Goal: Task Accomplishment & Management: Use online tool/utility

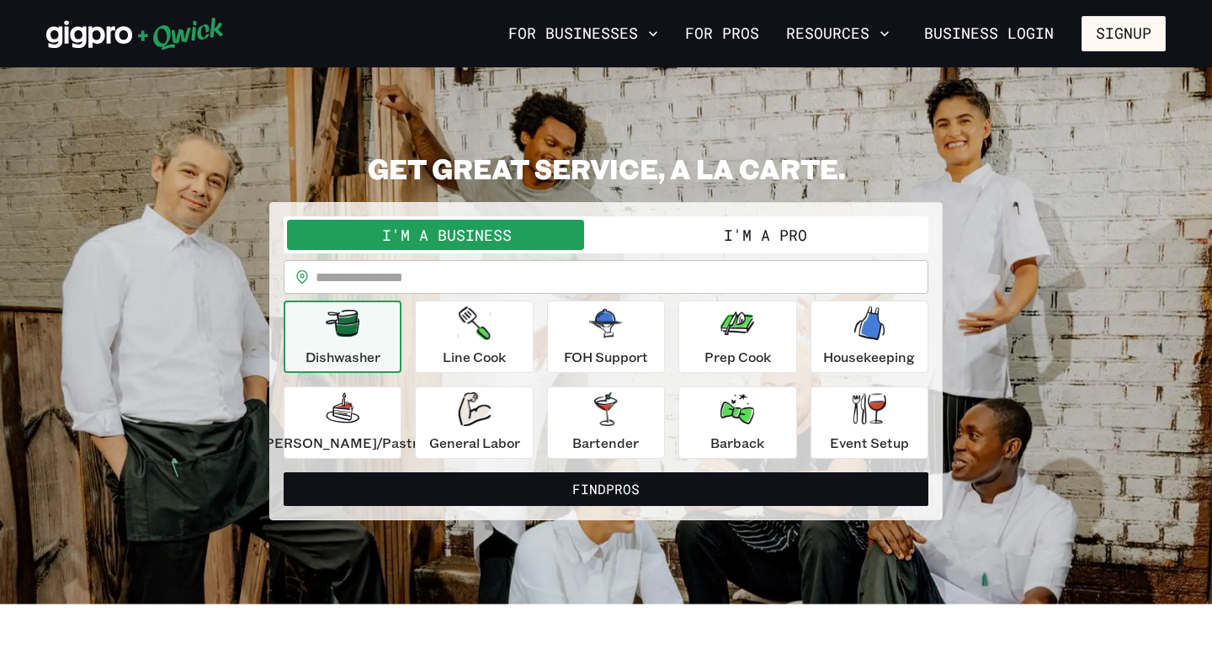
click at [730, 230] on button "I'm a Pro" at bounding box center [765, 235] width 319 height 30
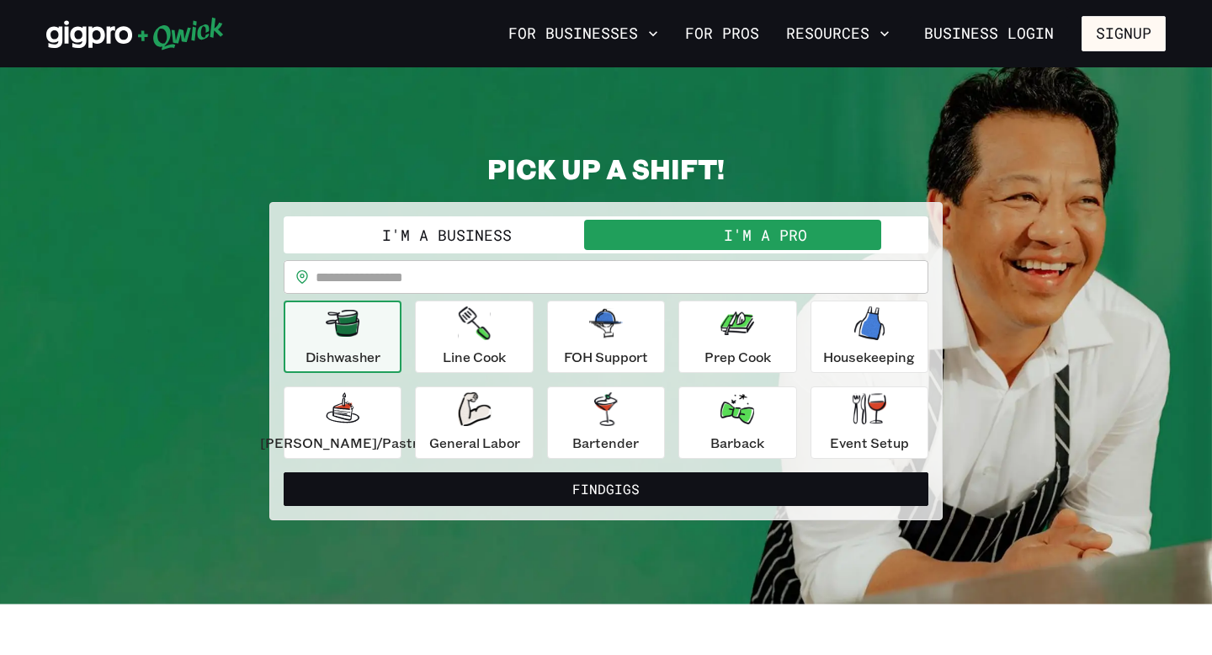
click at [417, 281] on input "text" at bounding box center [622, 277] width 613 height 34
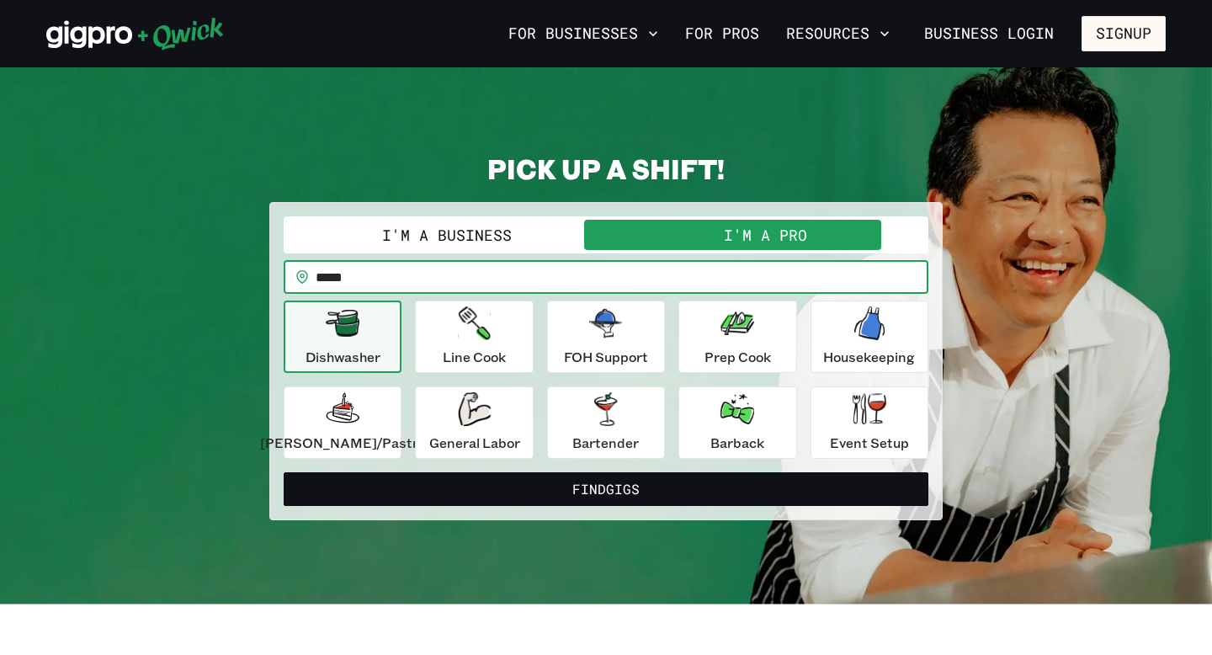
type input "*****"
click at [284, 472] on button "Find Gigs" at bounding box center [606, 489] width 645 height 34
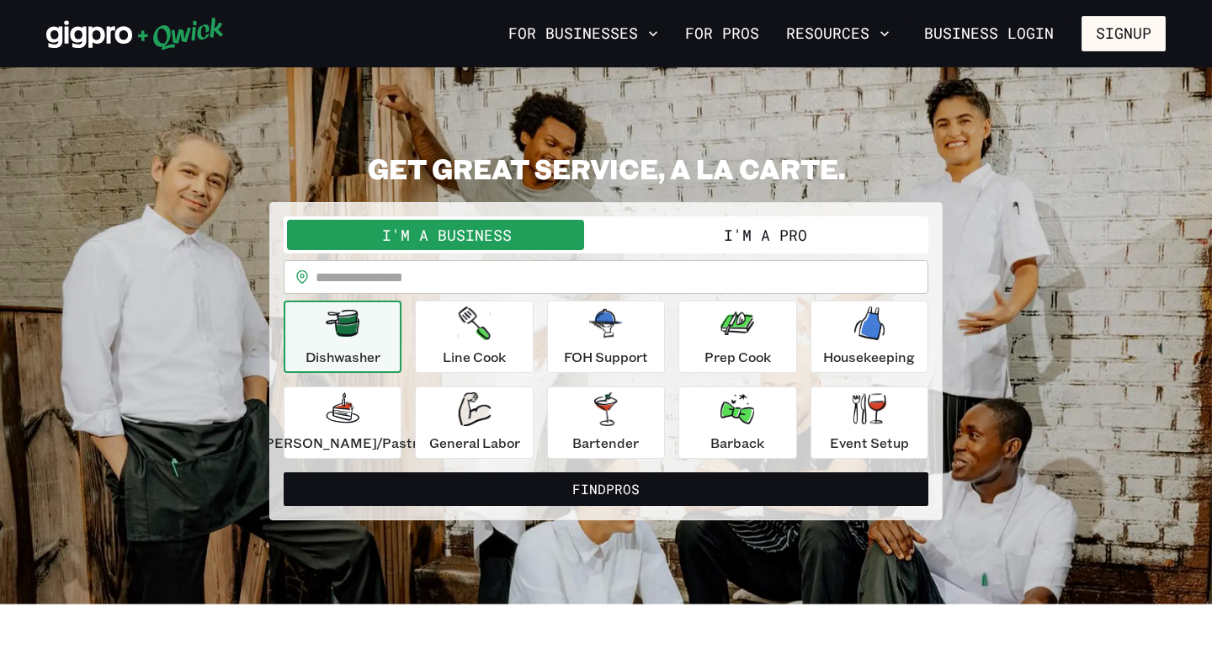
click at [476, 266] on input "text" at bounding box center [622, 277] width 613 height 34
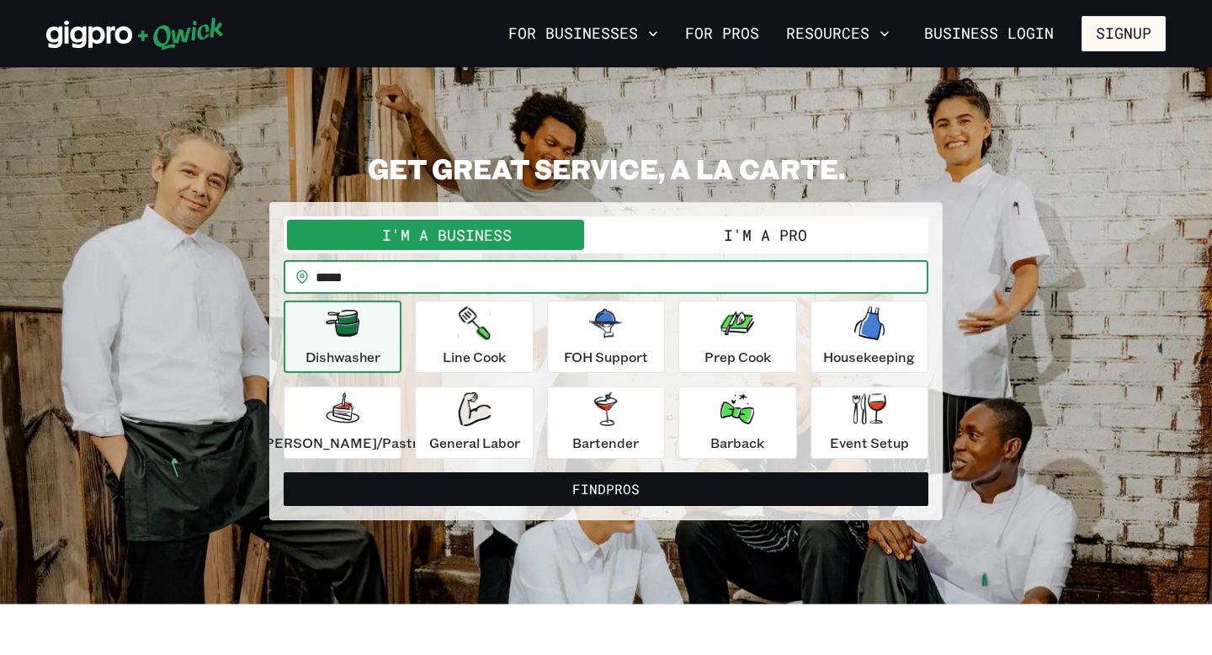
type input "*****"
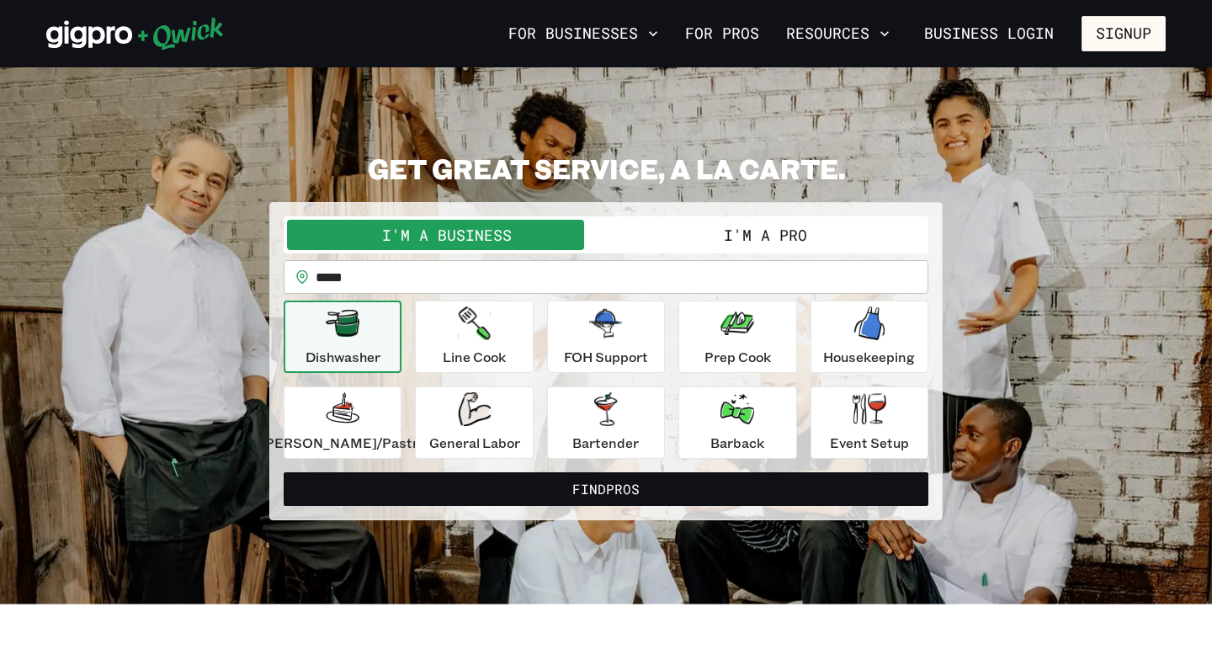
click at [872, 204] on div "**********" at bounding box center [605, 361] width 673 height 318
click at [506, 330] on div "Line Cook" at bounding box center [474, 336] width 63 height 61
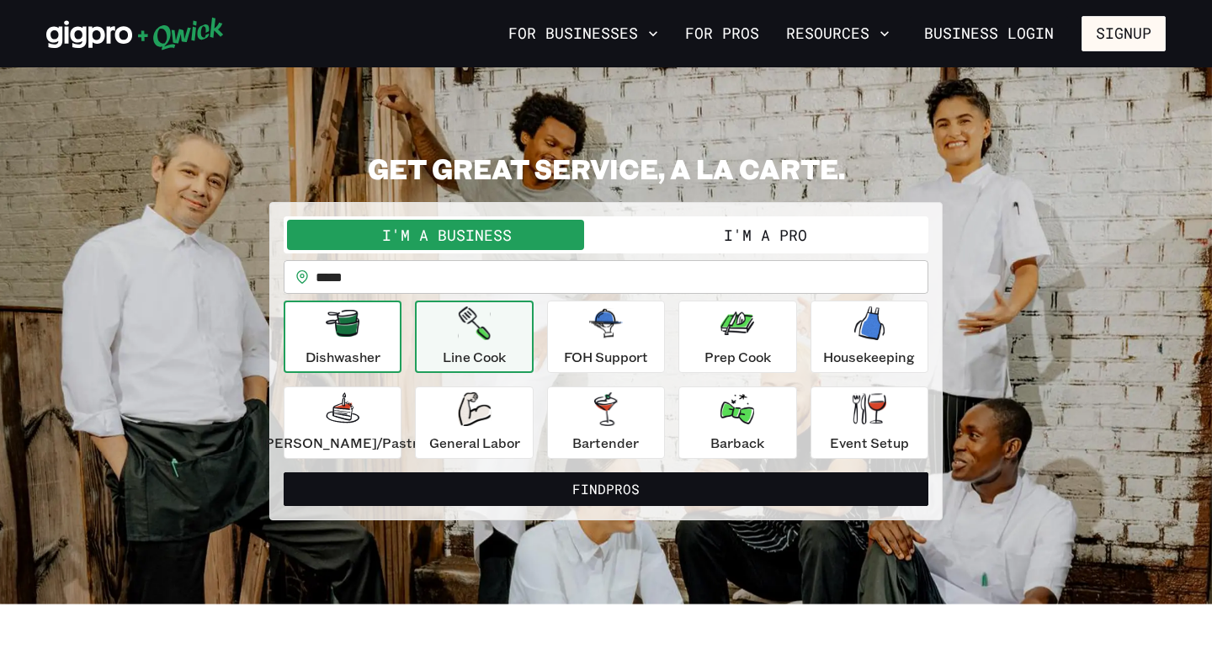
click at [317, 335] on button "Dishwasher" at bounding box center [343, 336] width 118 height 72
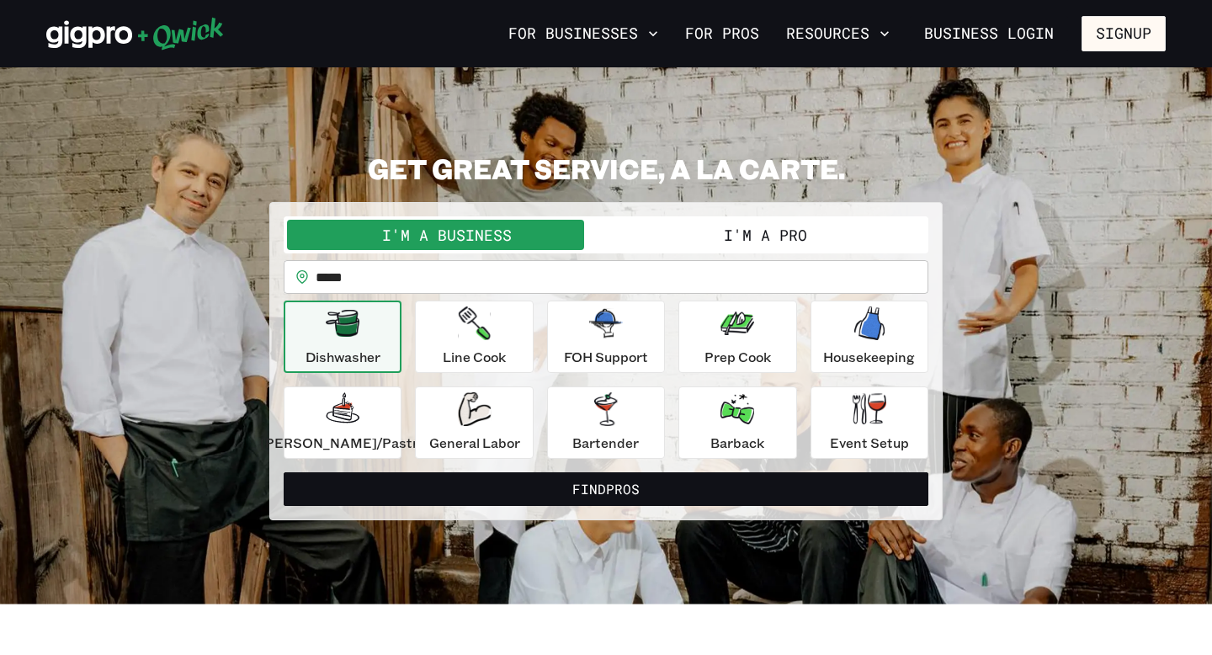
click at [687, 240] on button "I'm a Pro" at bounding box center [765, 235] width 319 height 30
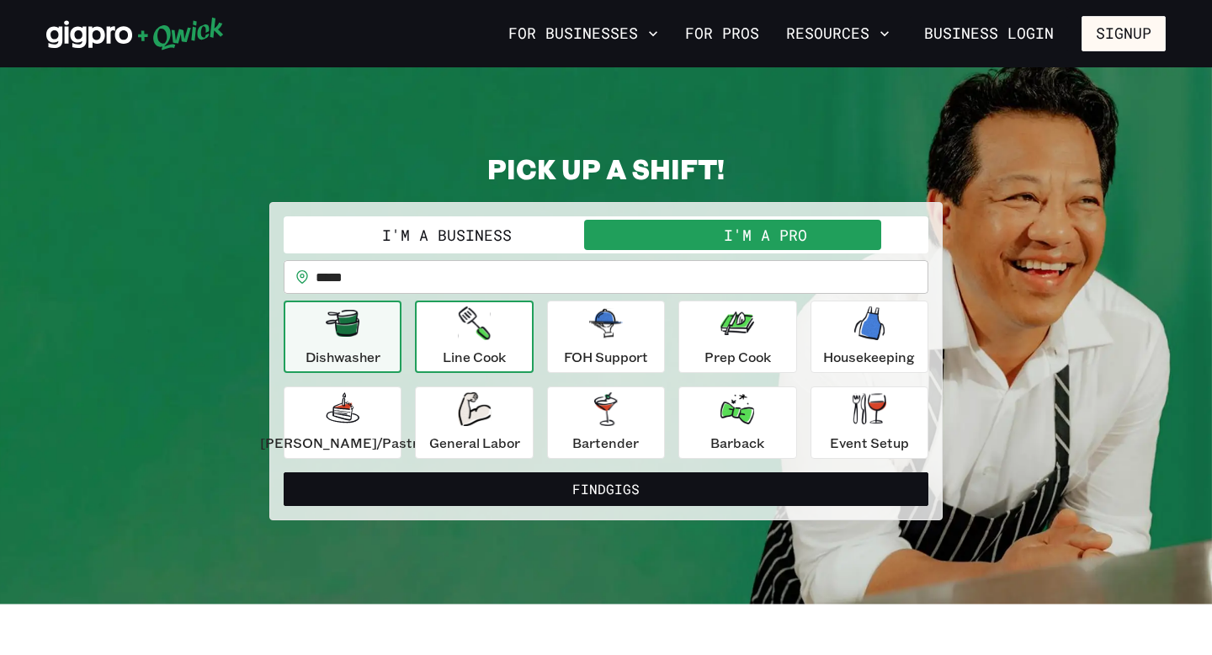
click at [523, 332] on button "Line Cook" at bounding box center [474, 336] width 118 height 72
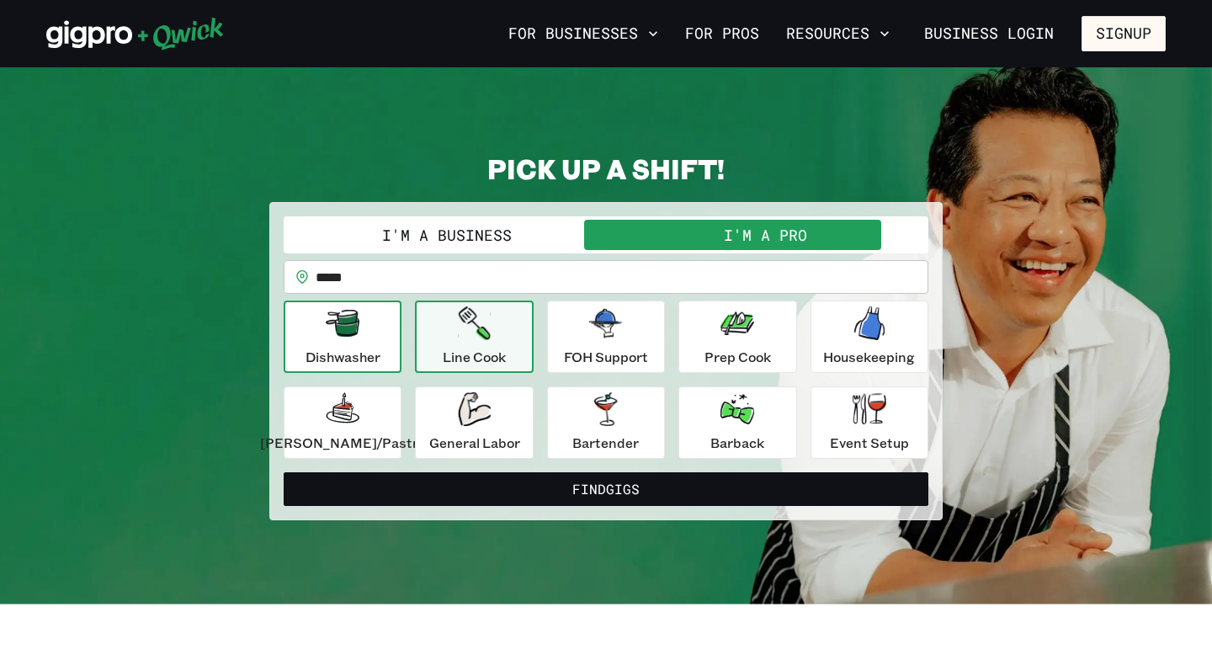
click at [401, 321] on button "Dishwasher" at bounding box center [343, 336] width 118 height 72
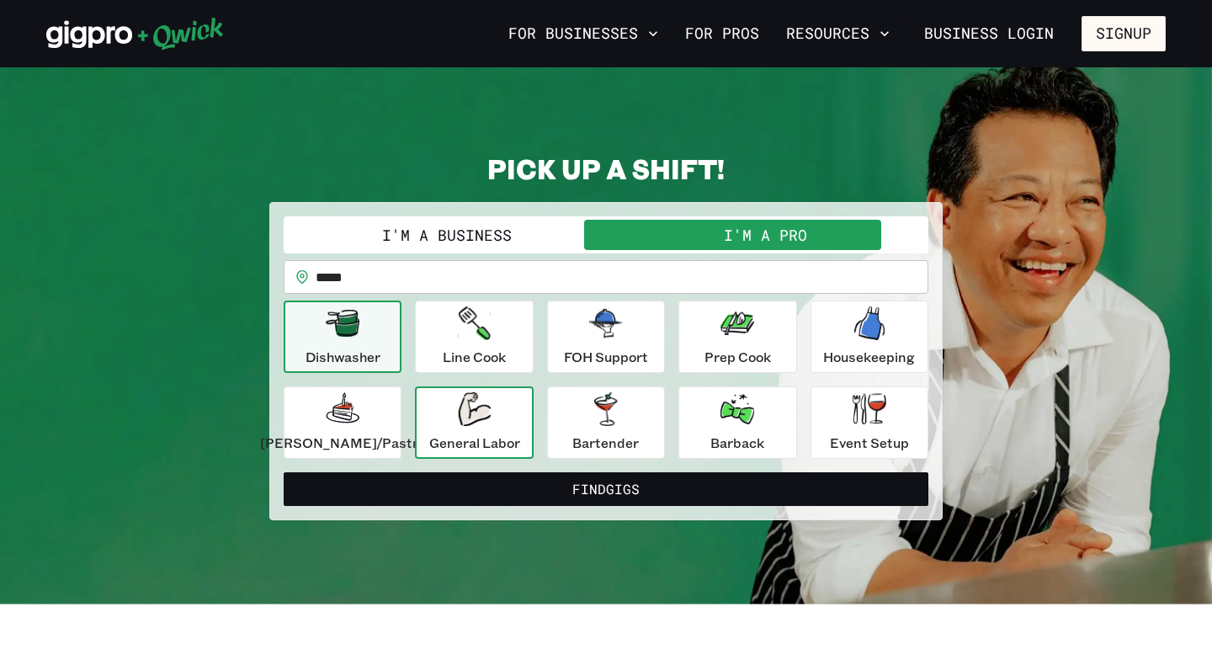
click at [464, 401] on div "General Labor" at bounding box center [474, 422] width 91 height 61
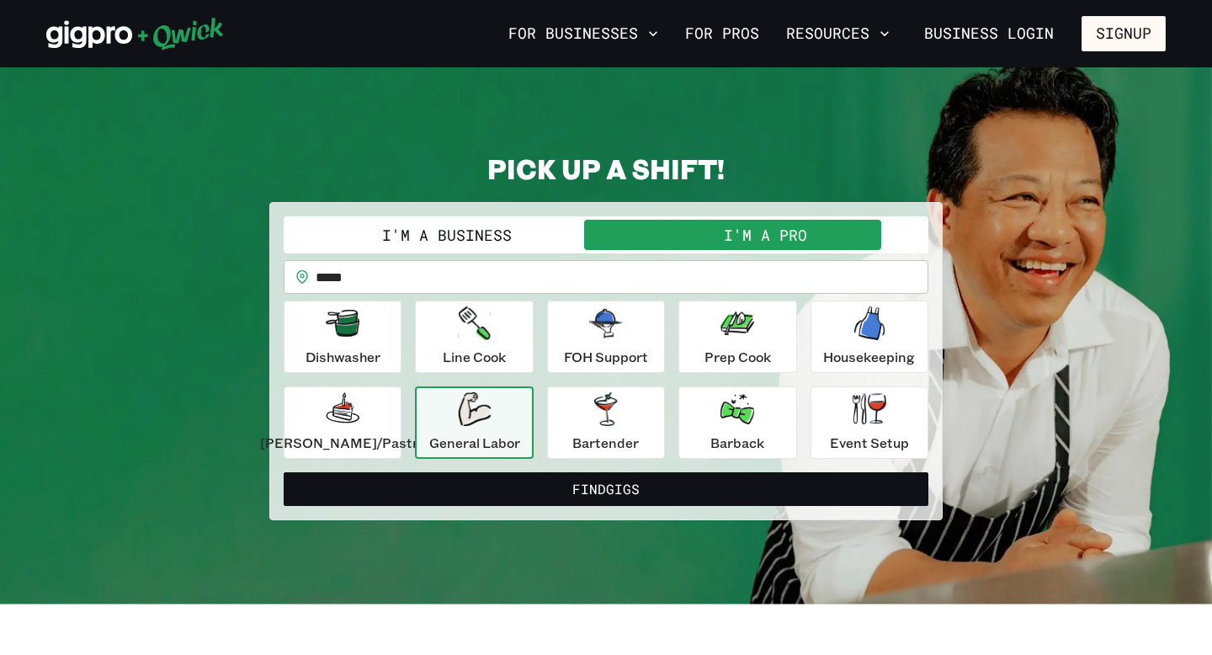
click at [491, 410] on icon "button" at bounding box center [474, 409] width 33 height 34
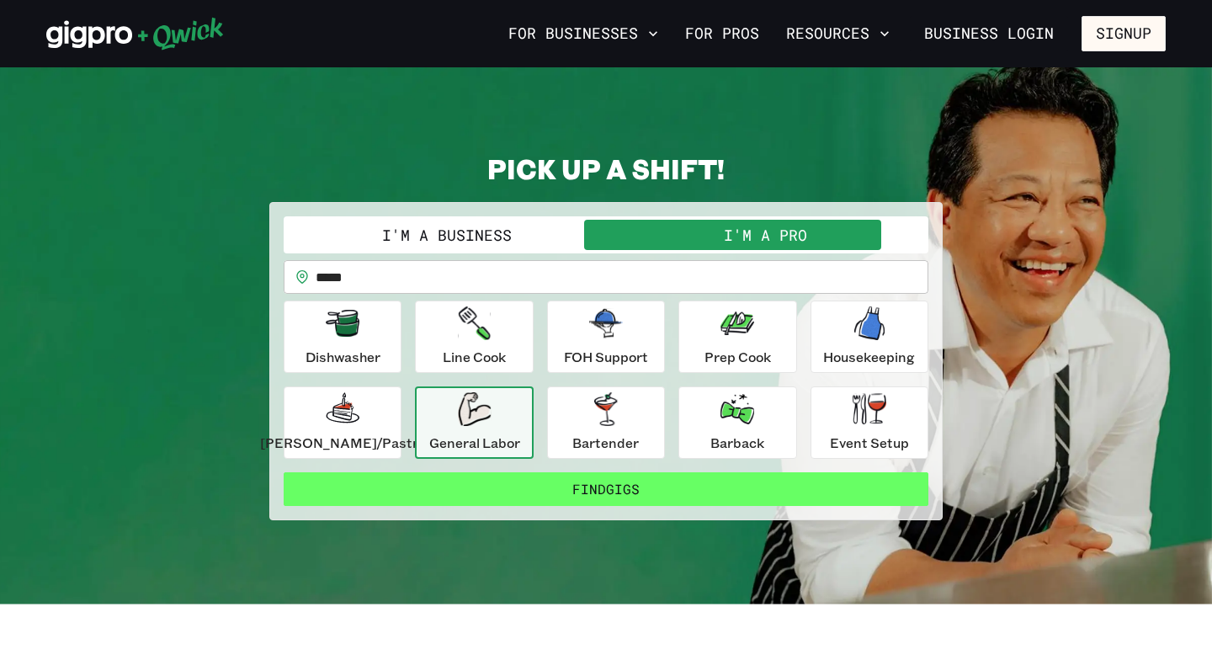
click at [509, 485] on button "Find Gigs" at bounding box center [606, 489] width 645 height 34
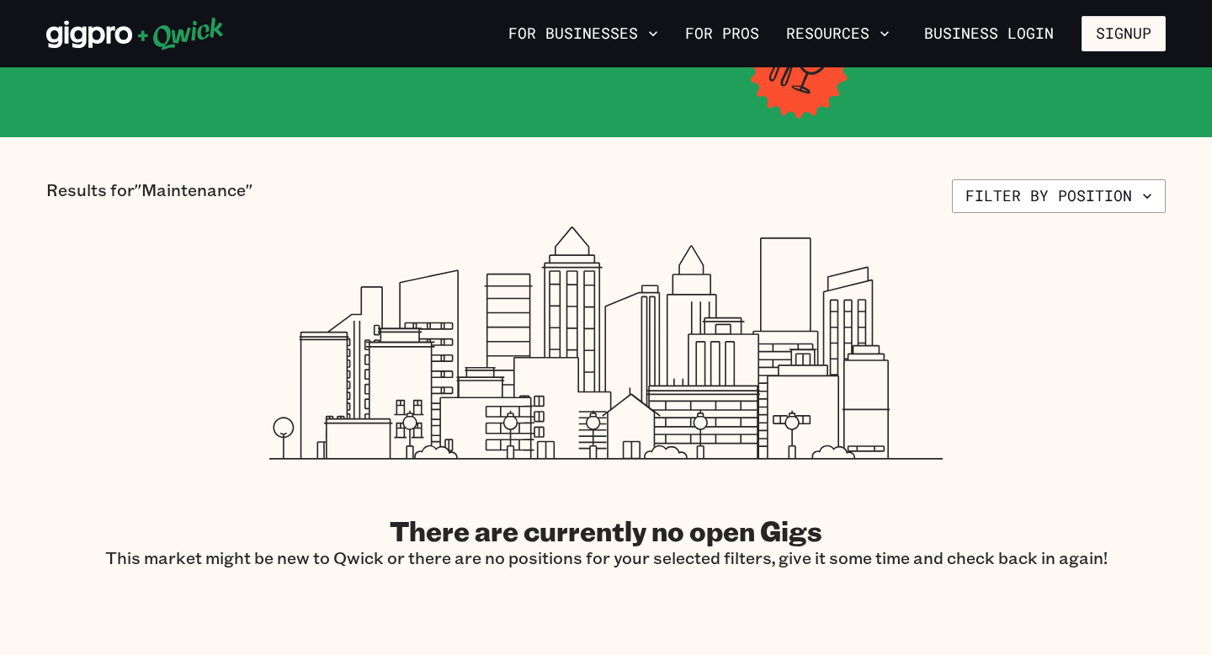
scroll to position [316, 0]
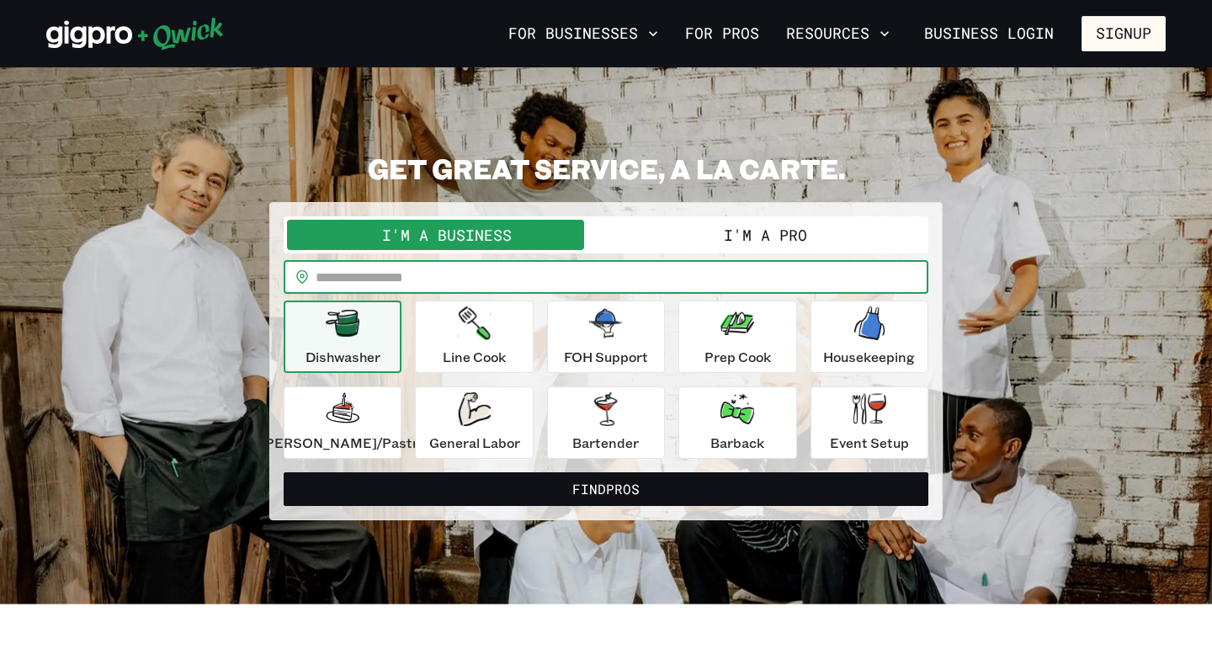
click at [496, 283] on input "text" at bounding box center [622, 277] width 613 height 34
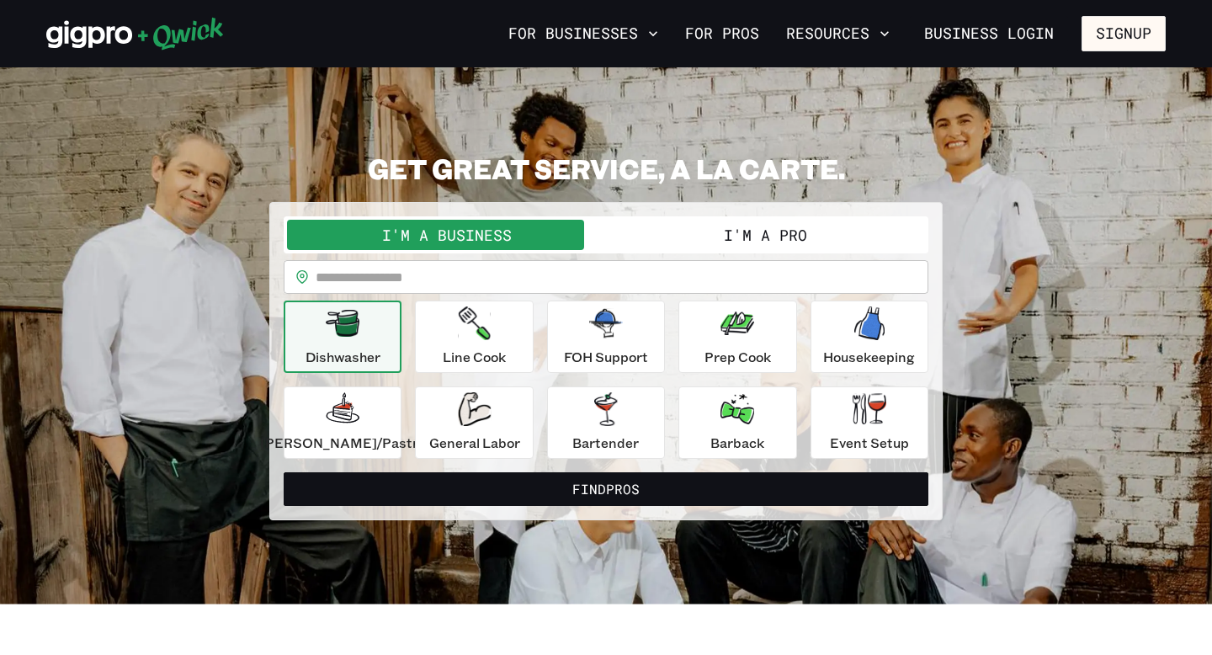
click at [662, 236] on button "I'm a Pro" at bounding box center [765, 235] width 319 height 30
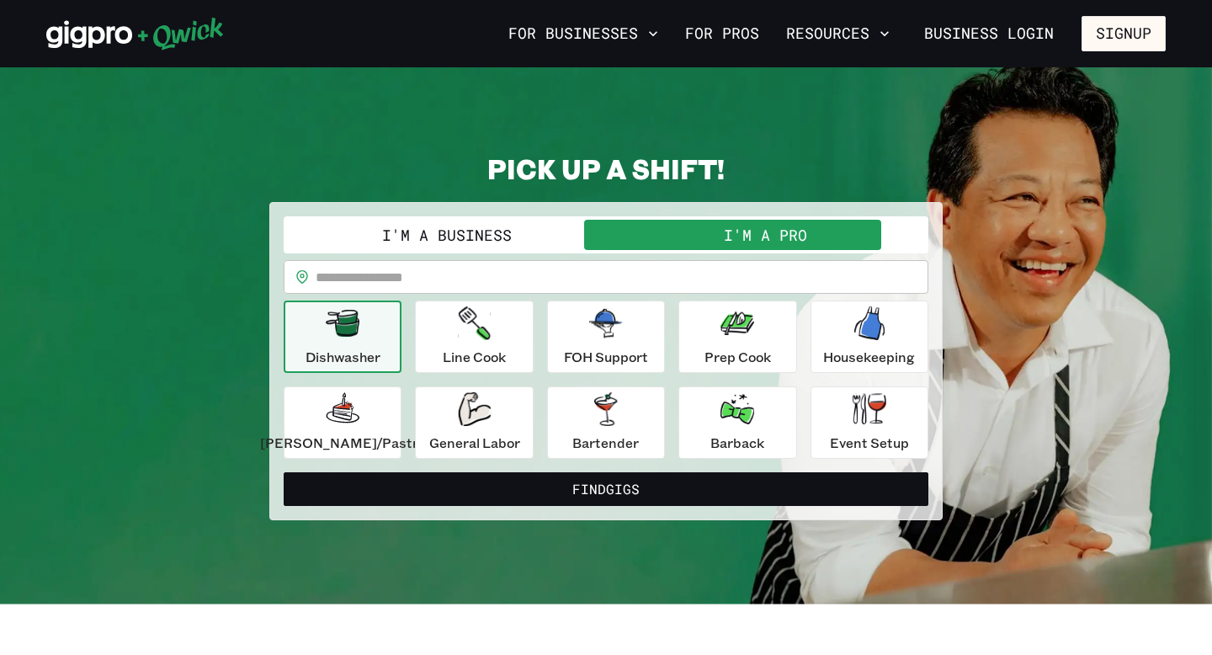
click at [616, 284] on input "text" at bounding box center [622, 277] width 613 height 34
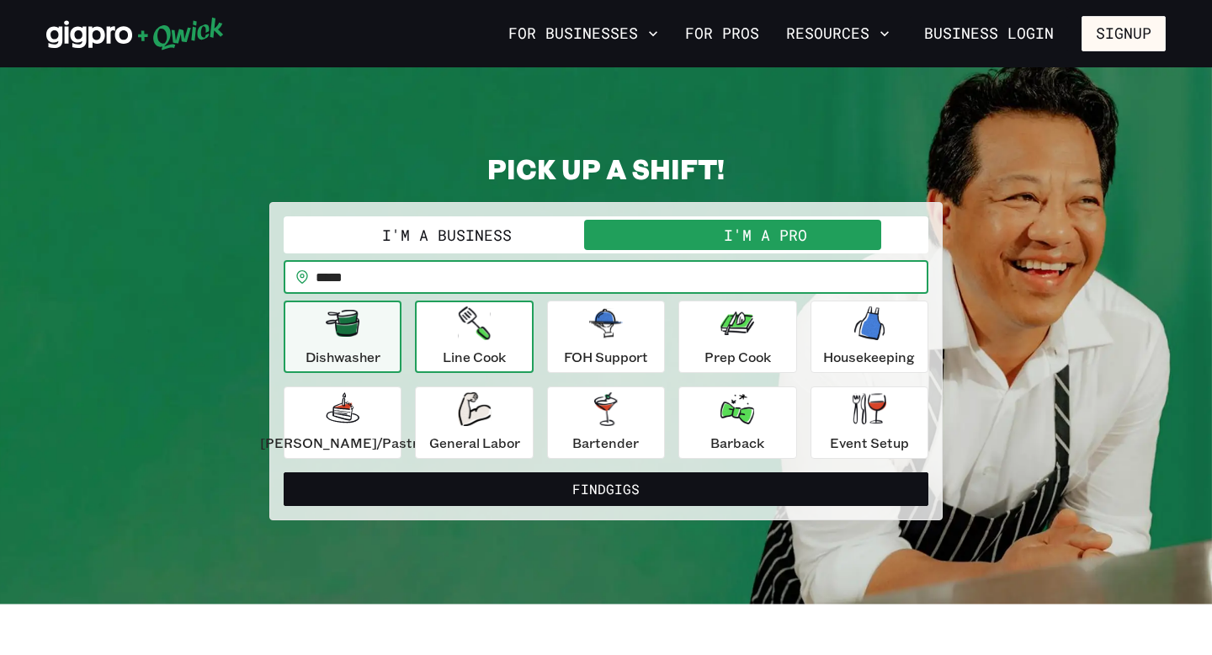
type input "*****"
click at [502, 347] on p "Line Cook" at bounding box center [474, 357] width 63 height 20
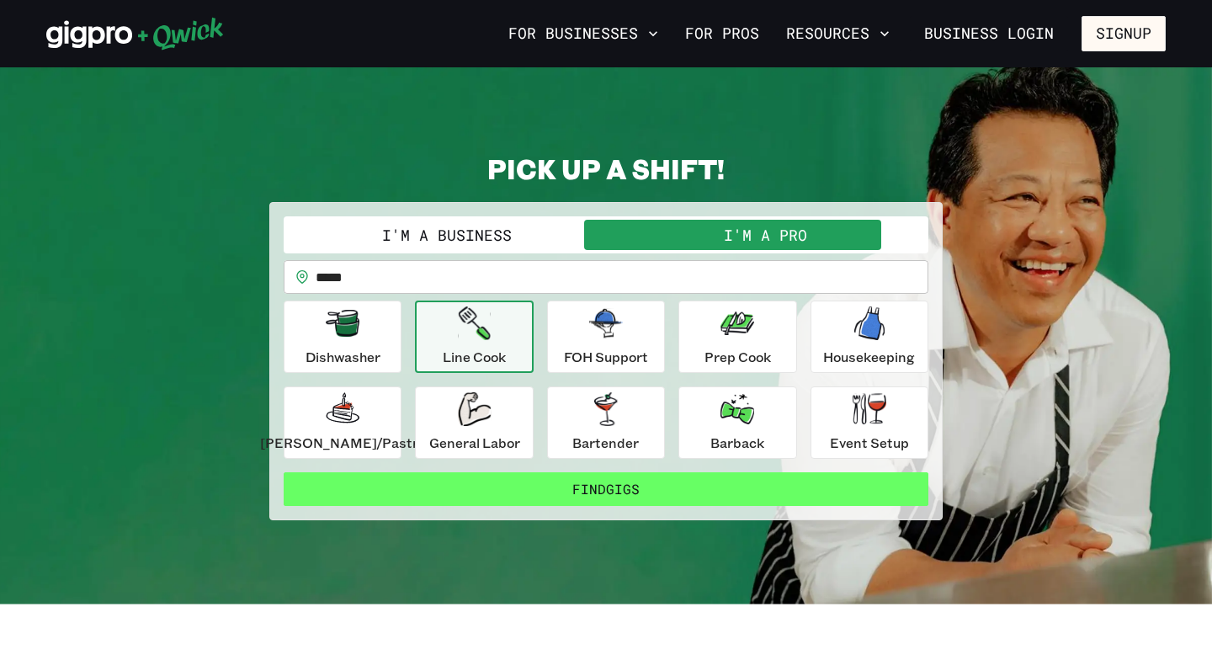
click at [551, 486] on button "Find Gigs" at bounding box center [606, 489] width 645 height 34
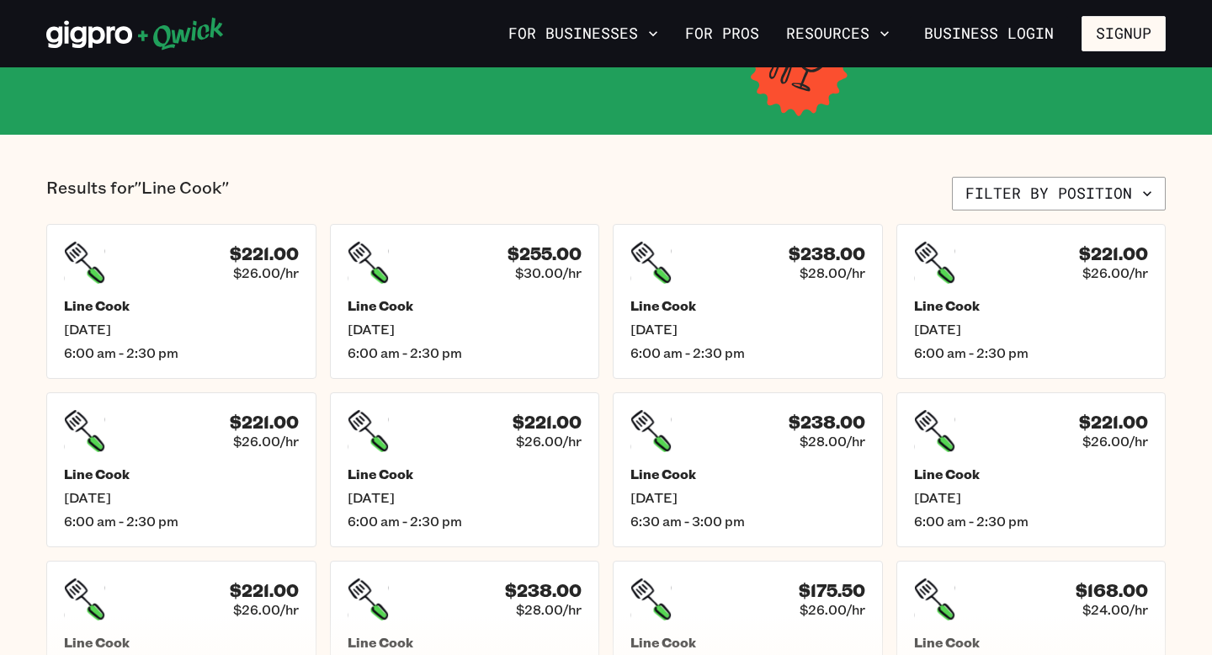
scroll to position [323, 0]
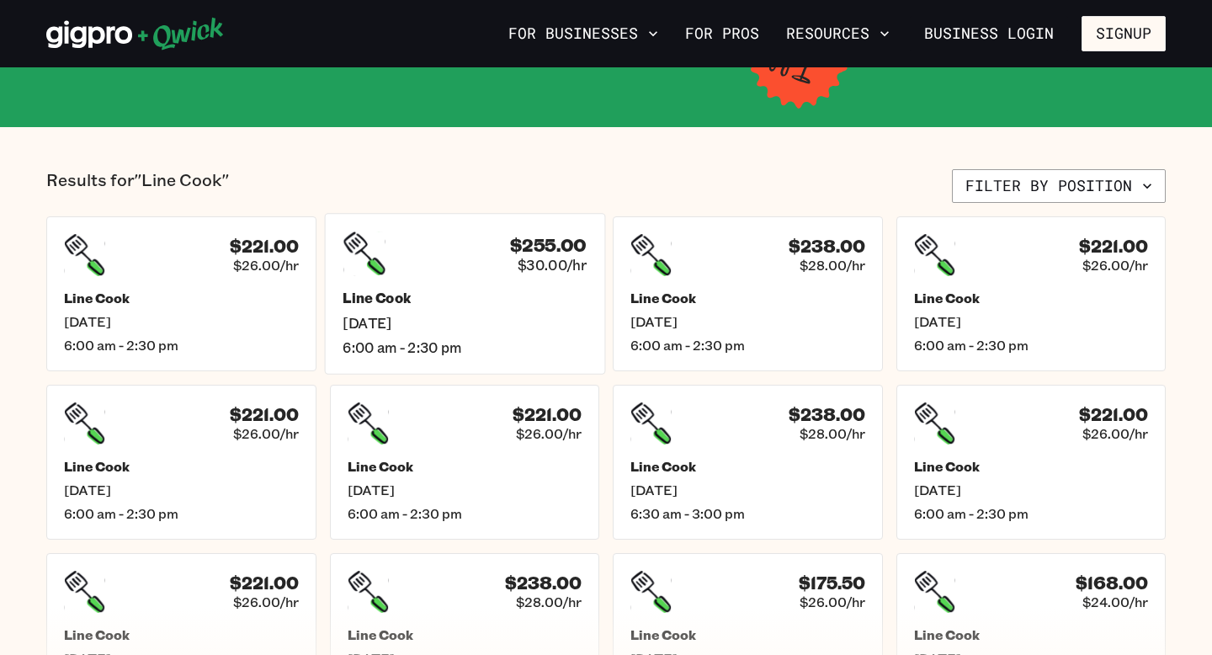
click at [504, 285] on div "$255.00 $30.00/hr Line Cook [DATE] 6:00 am - 2:30 pm" at bounding box center [464, 293] width 280 height 161
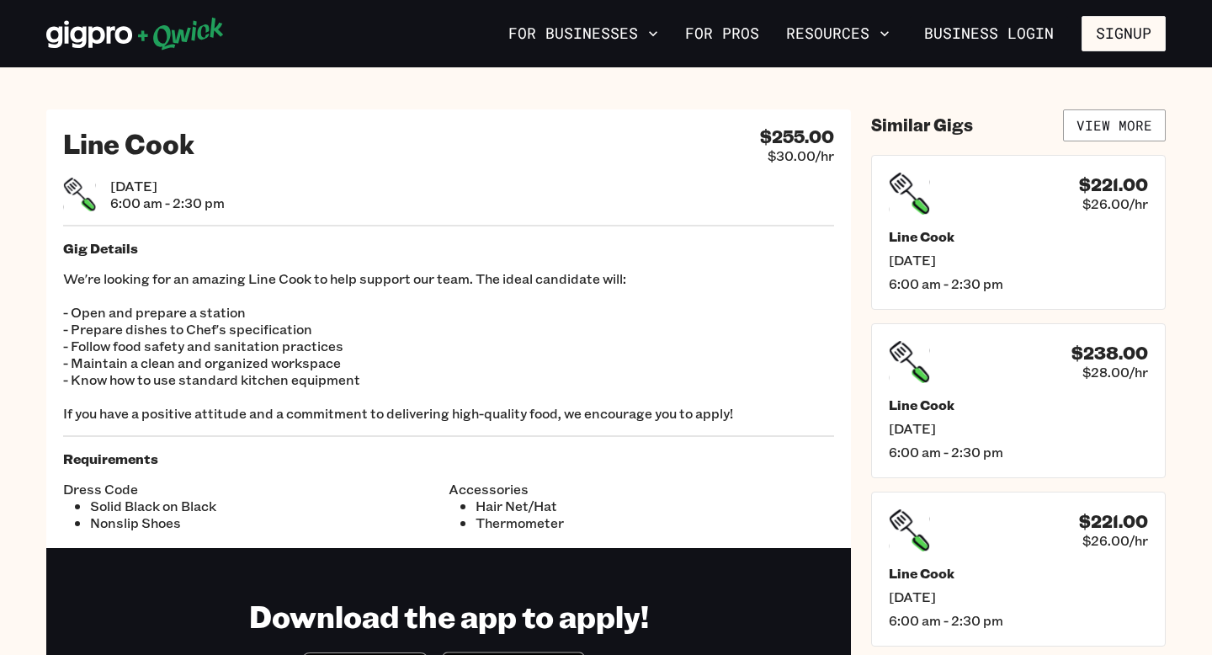
scroll to position [323, 0]
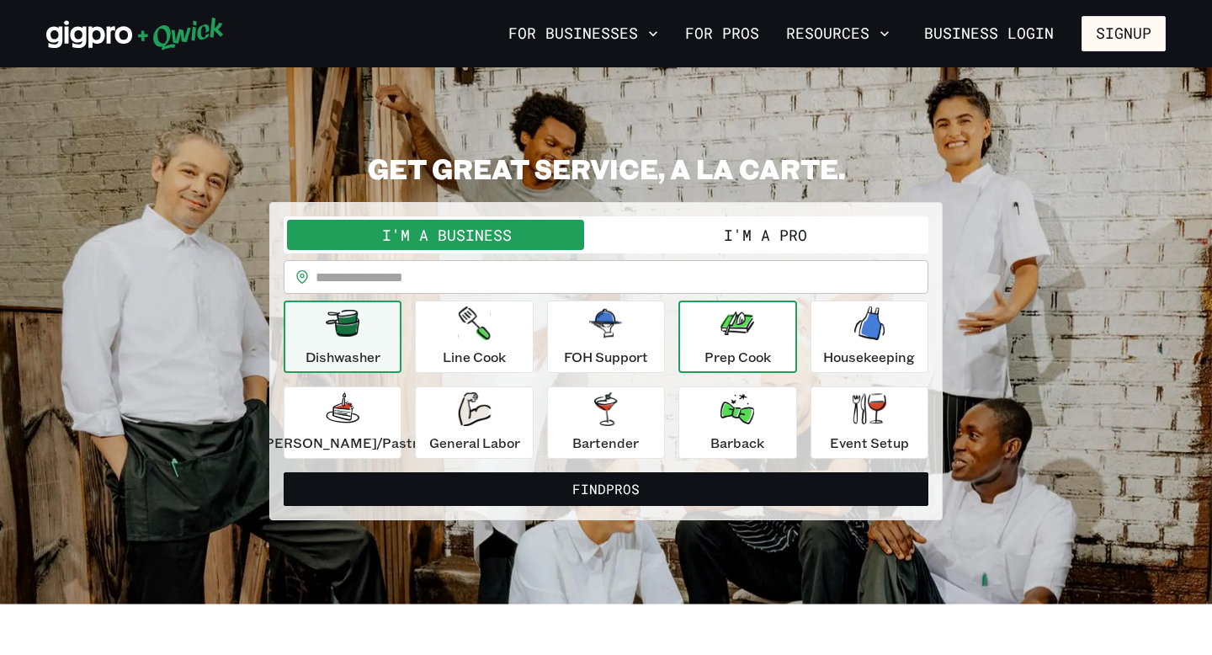
click at [710, 326] on div "Prep Cook" at bounding box center [737, 336] width 66 height 61
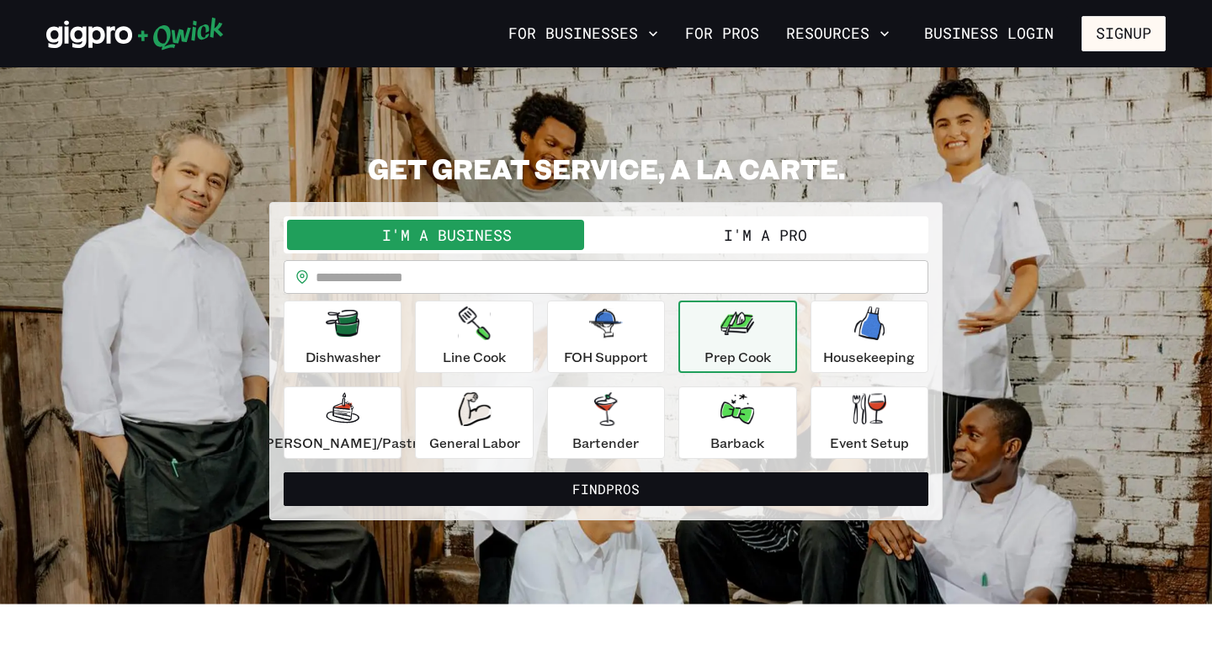
click at [719, 228] on button "I'm a Pro" at bounding box center [765, 235] width 319 height 30
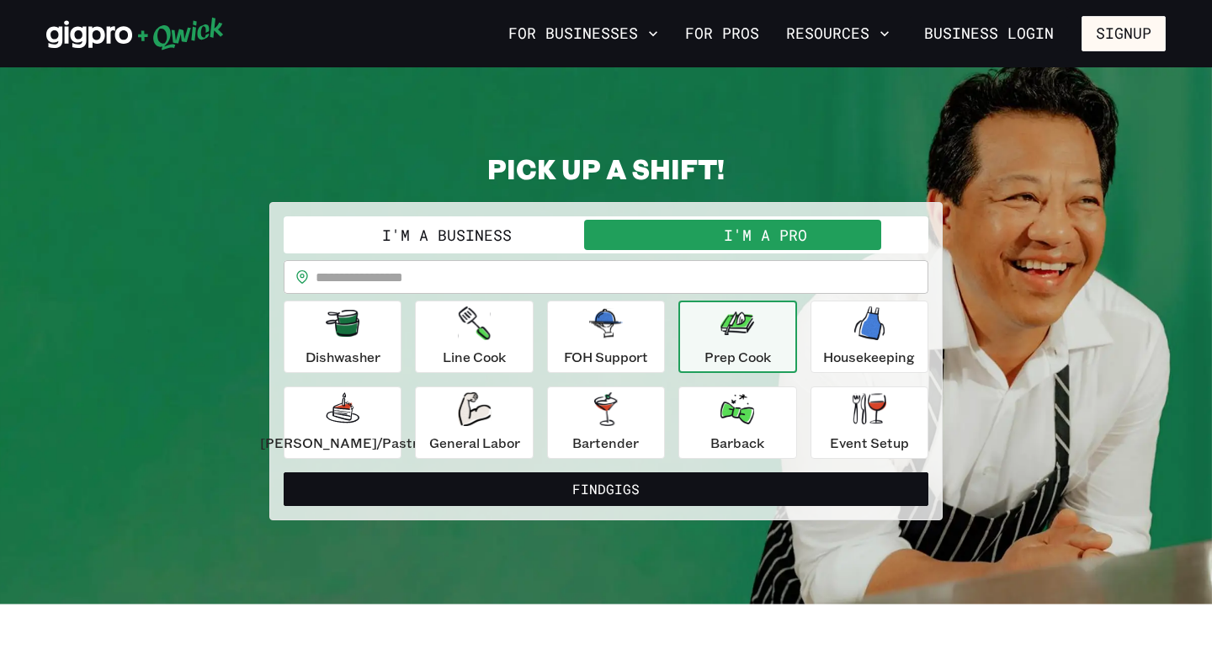
click at [650, 279] on input "text" at bounding box center [622, 277] width 613 height 34
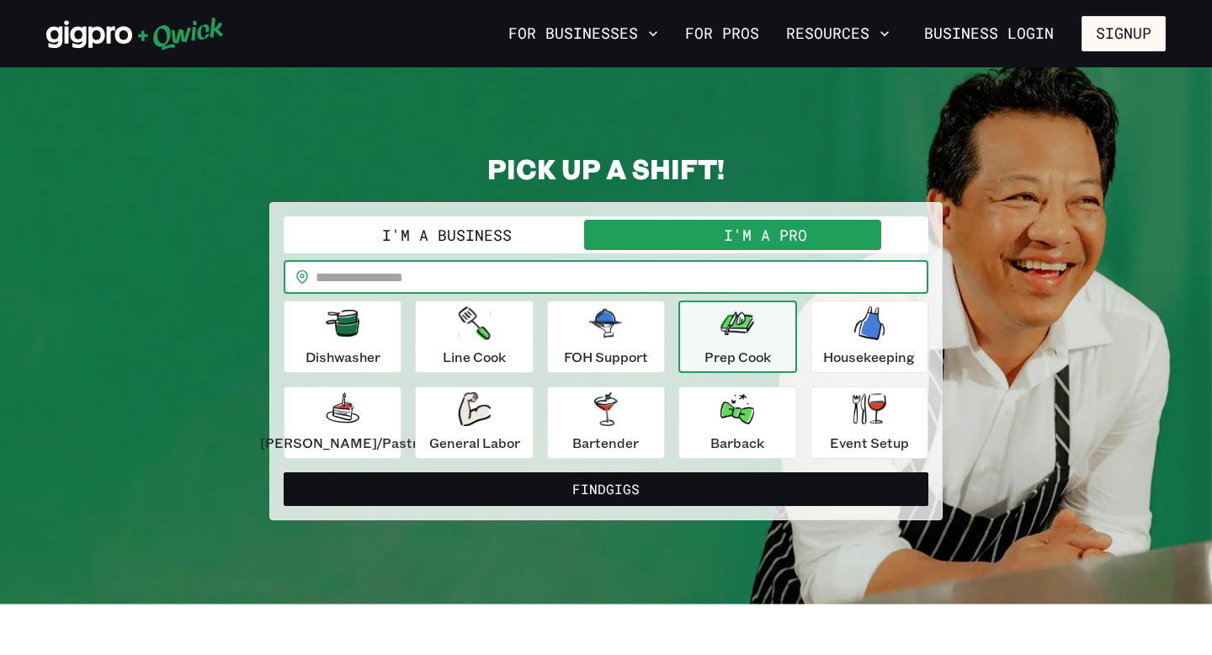
paste input "*****"
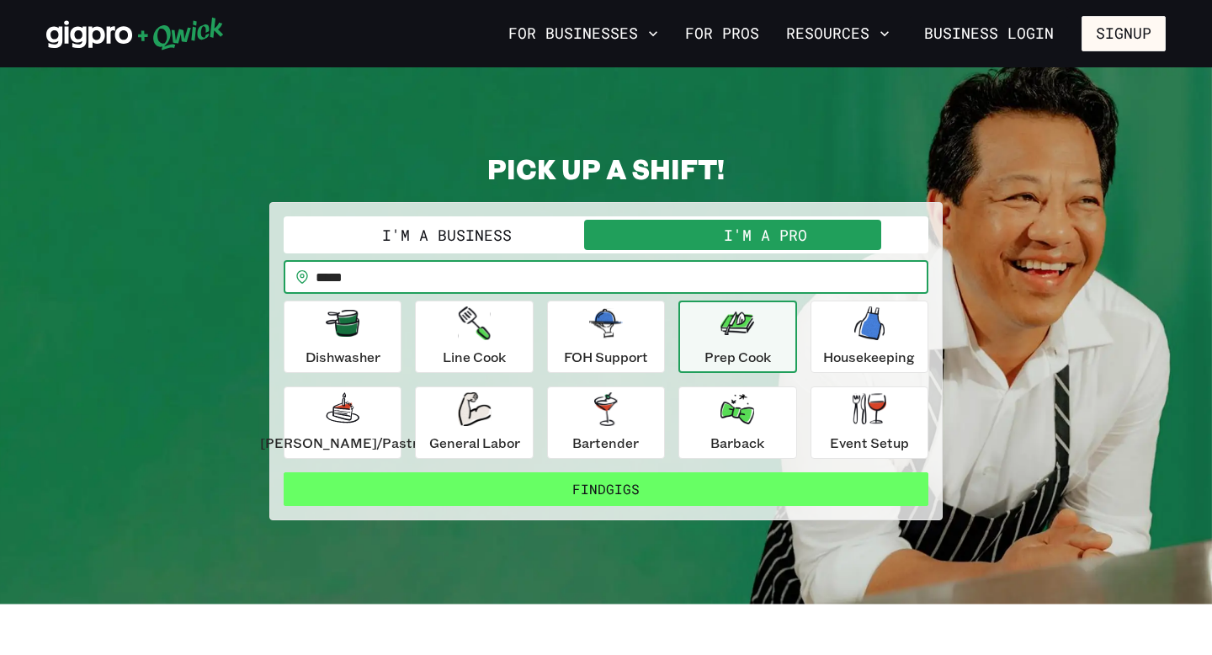
type input "*****"
click at [634, 483] on button "Find Gigs" at bounding box center [606, 489] width 645 height 34
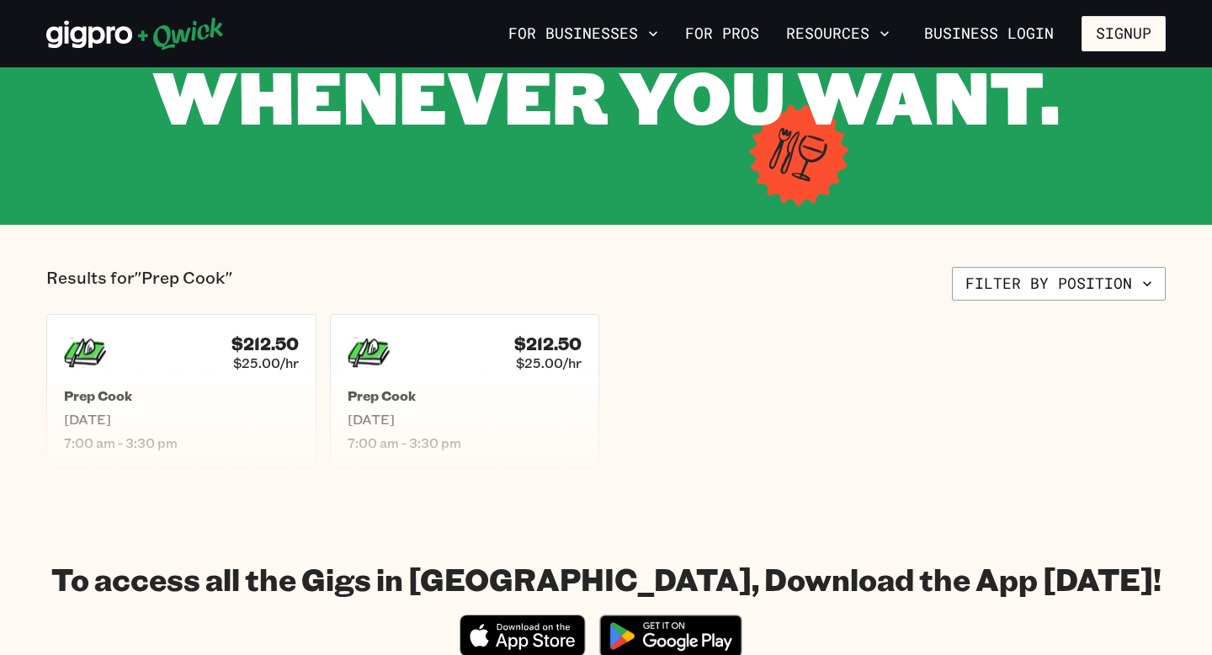
scroll to position [230, 0]
